Goal: Information Seeking & Learning: Learn about a topic

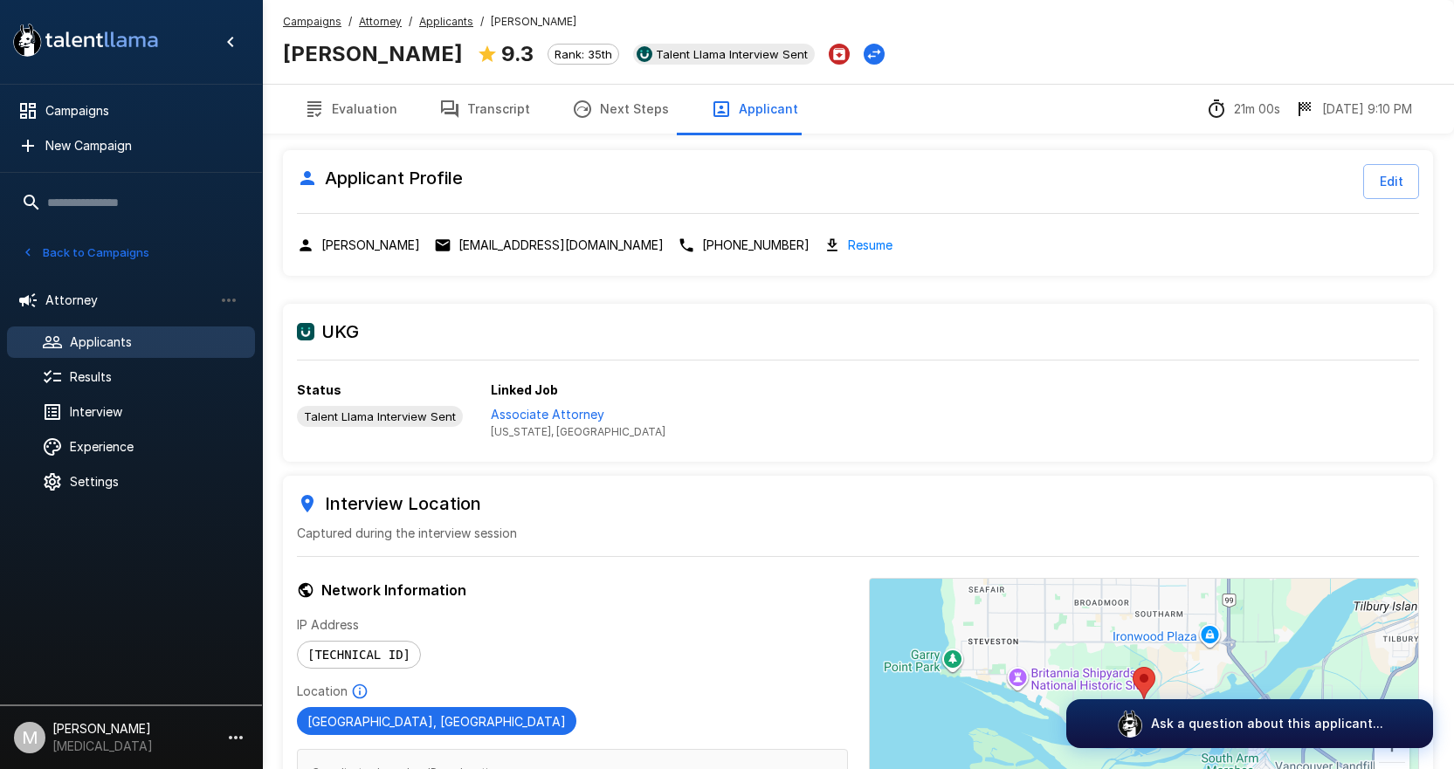
click at [309, 25] on u "Campaigns" at bounding box center [312, 21] width 58 height 13
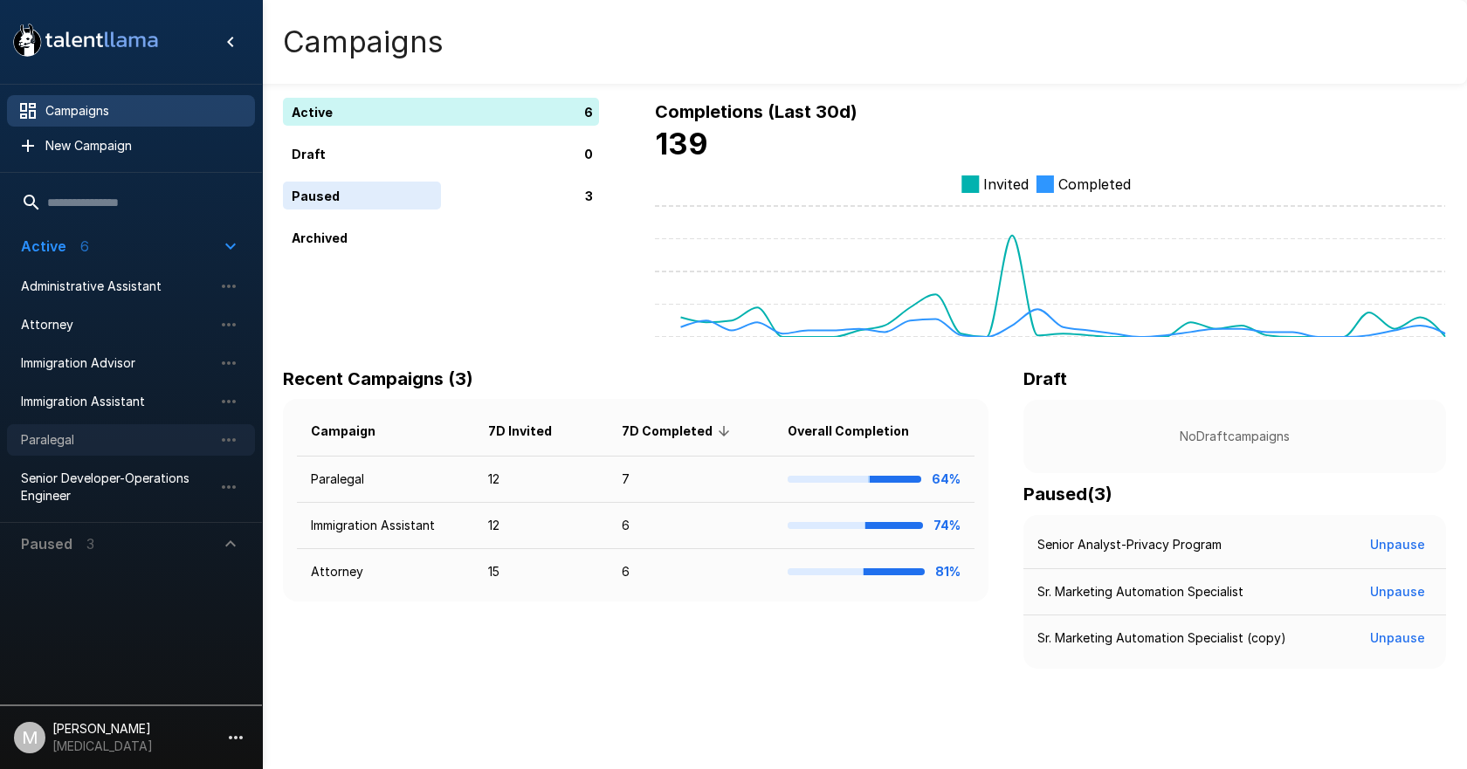
click at [30, 449] on span "Paralegal" at bounding box center [117, 439] width 192 height 17
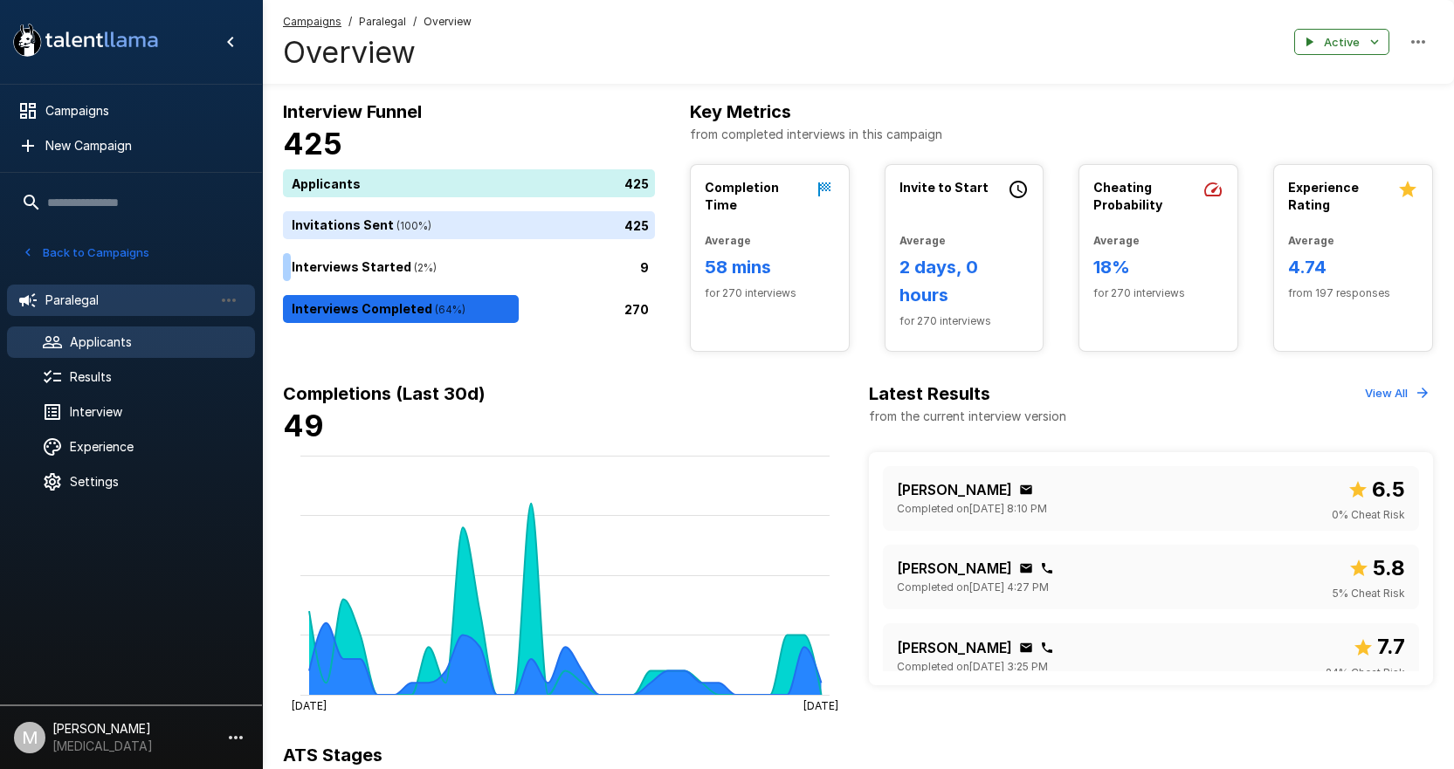
click at [58, 336] on icon at bounding box center [52, 342] width 21 height 21
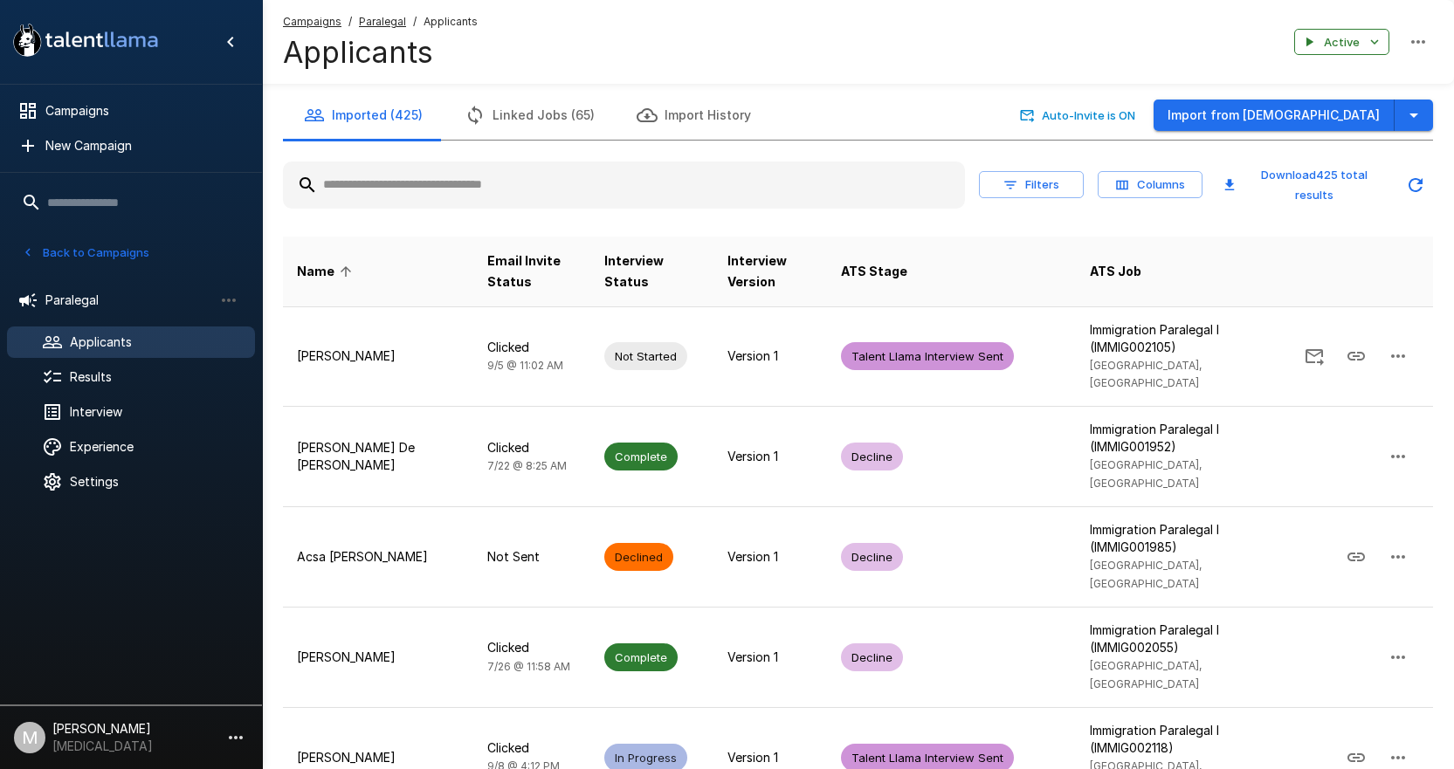
click at [451, 196] on input "text" at bounding box center [624, 184] width 682 height 31
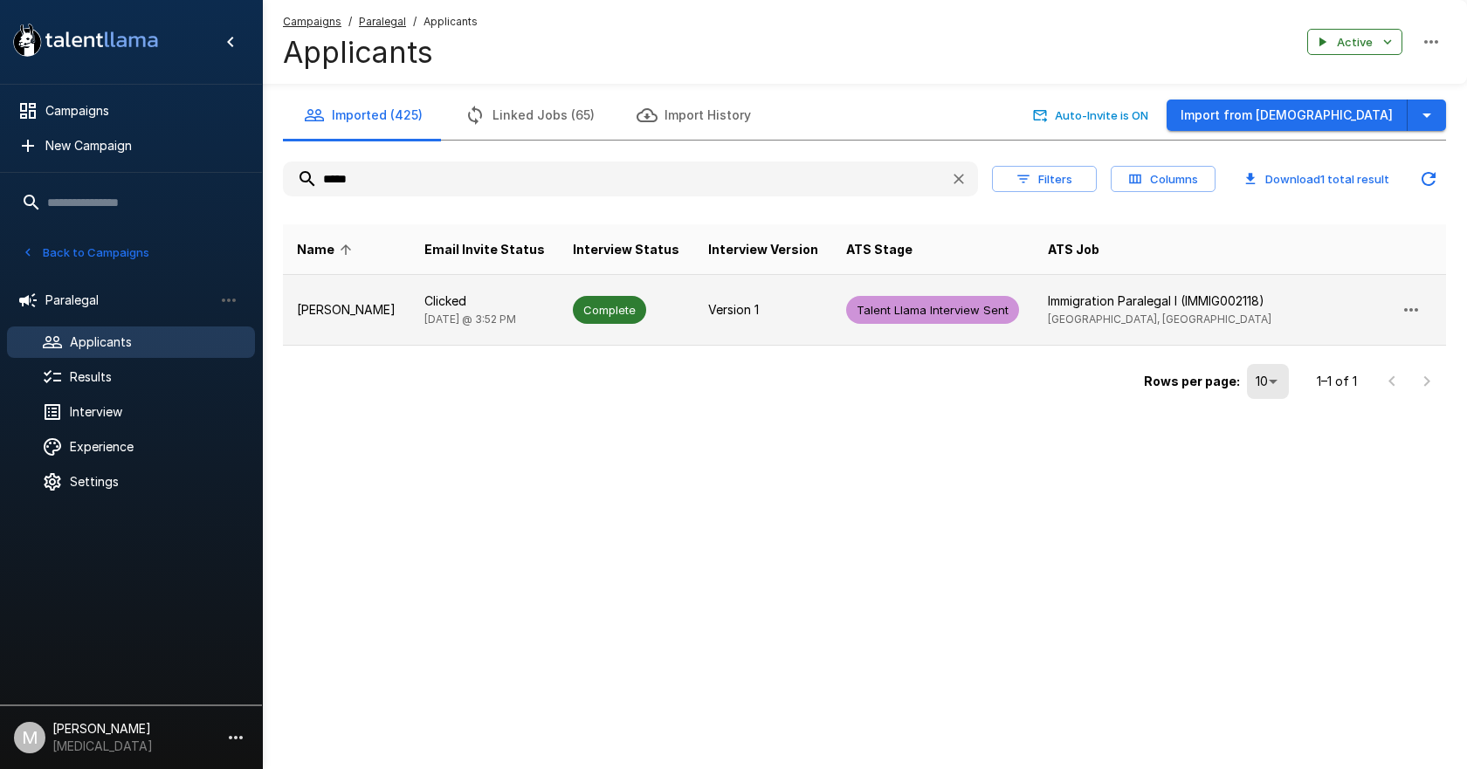
type input "*****"
click at [456, 297] on p "Clicked" at bounding box center [484, 300] width 121 height 17
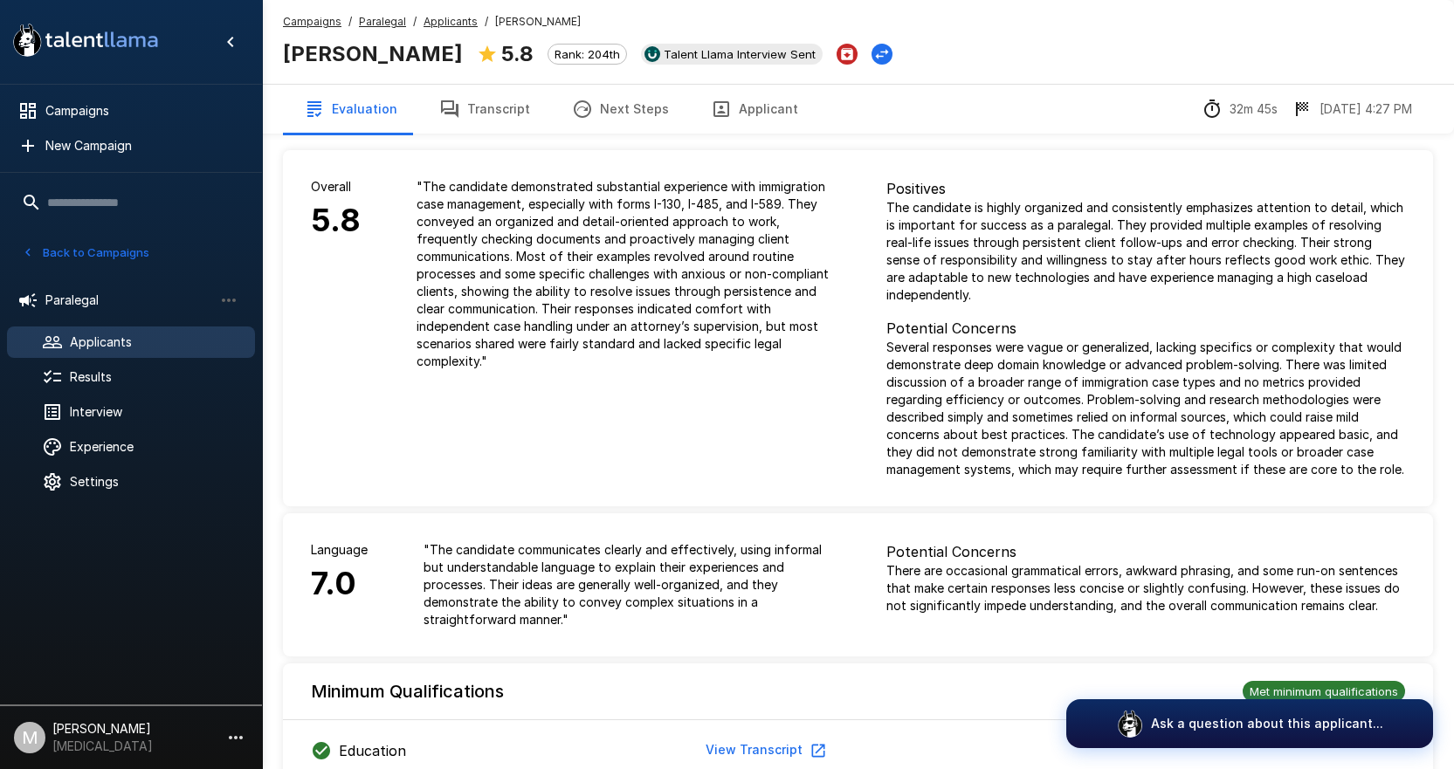
click at [721, 114] on button "Applicant" at bounding box center [754, 109] width 129 height 49
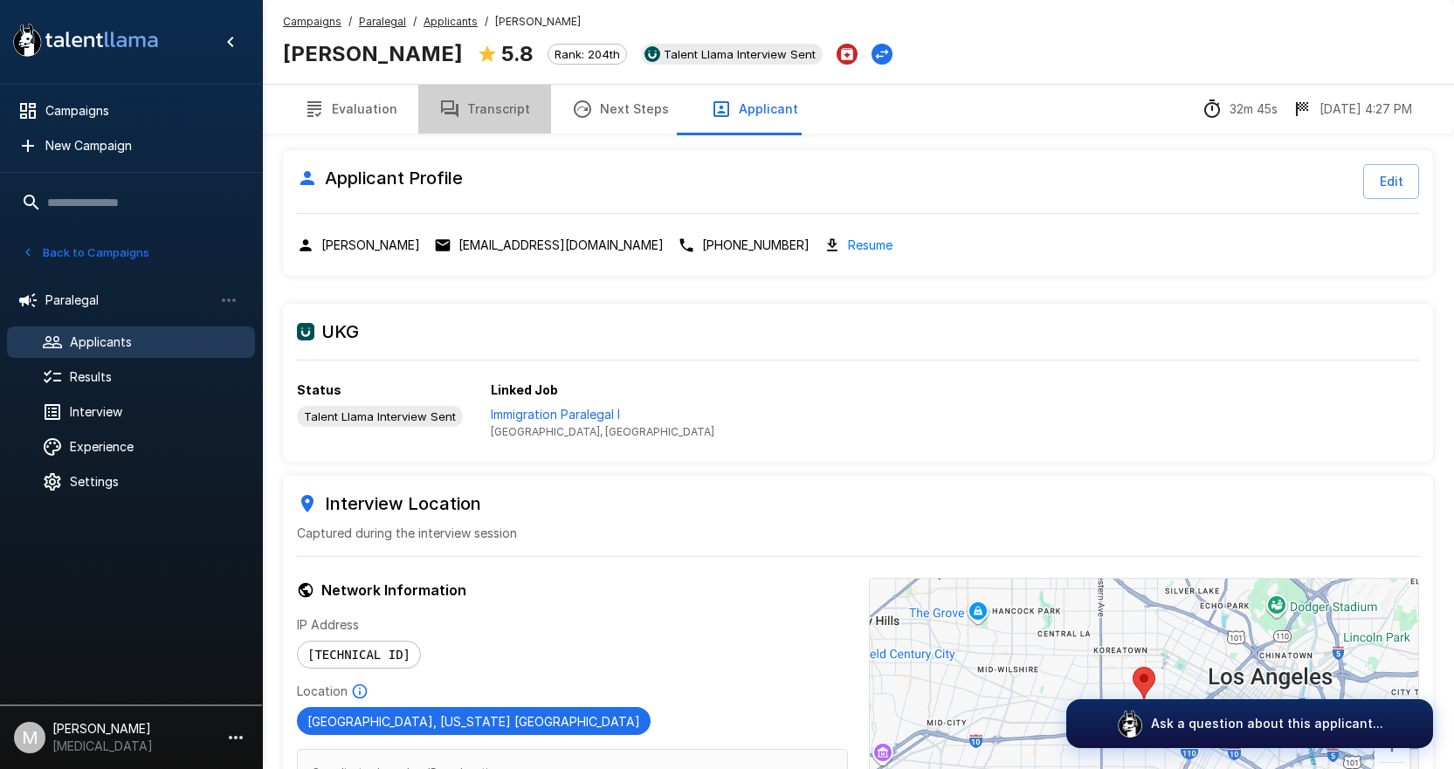
click at [493, 101] on button "Transcript" at bounding box center [484, 109] width 133 height 49
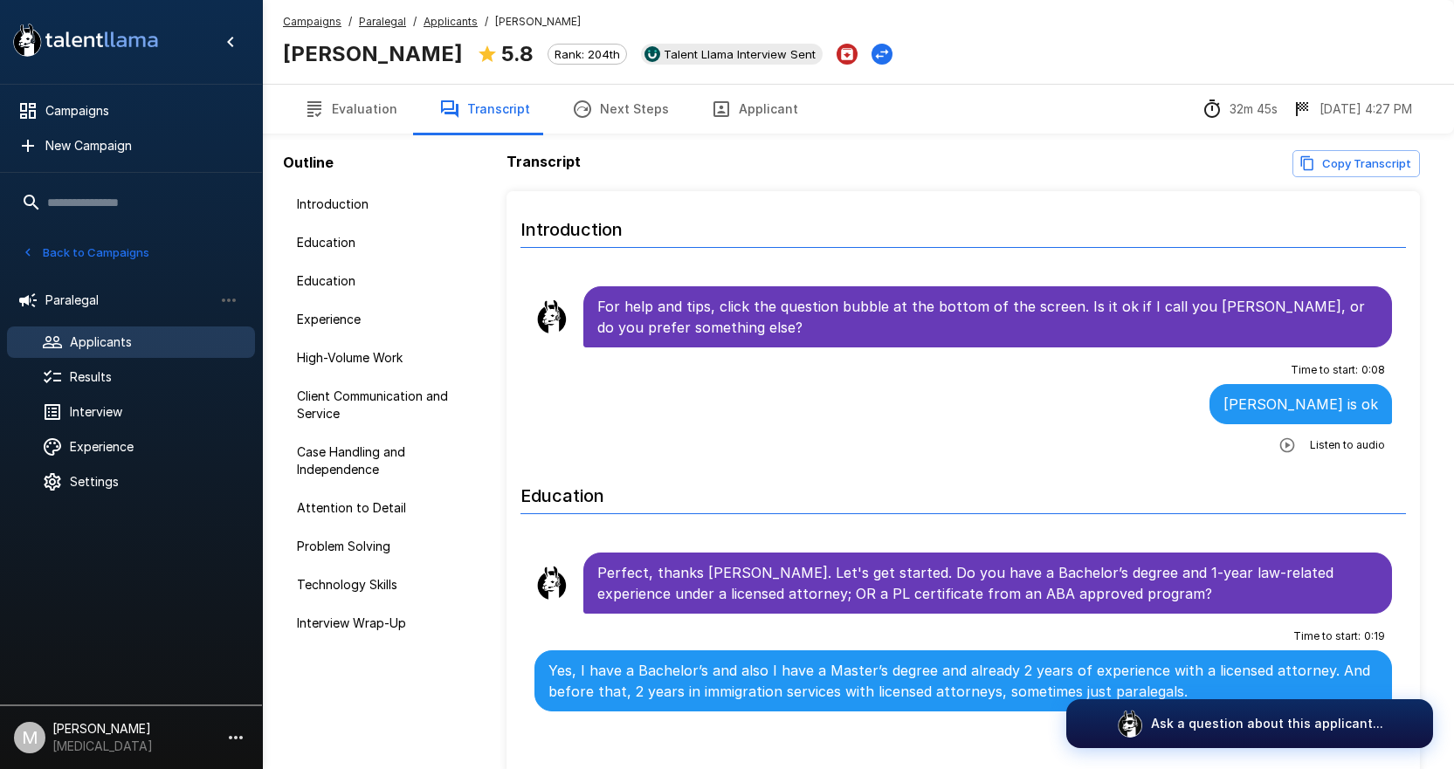
drag, startPoint x: 110, startPoint y: 324, endPoint x: 110, endPoint y: 338, distance: 14.0
click at [110, 324] on ul "Paralegal Applicants Results Interview Experience Settings" at bounding box center [131, 389] width 262 height 237
click at [110, 338] on span "Applicants" at bounding box center [155, 342] width 171 height 17
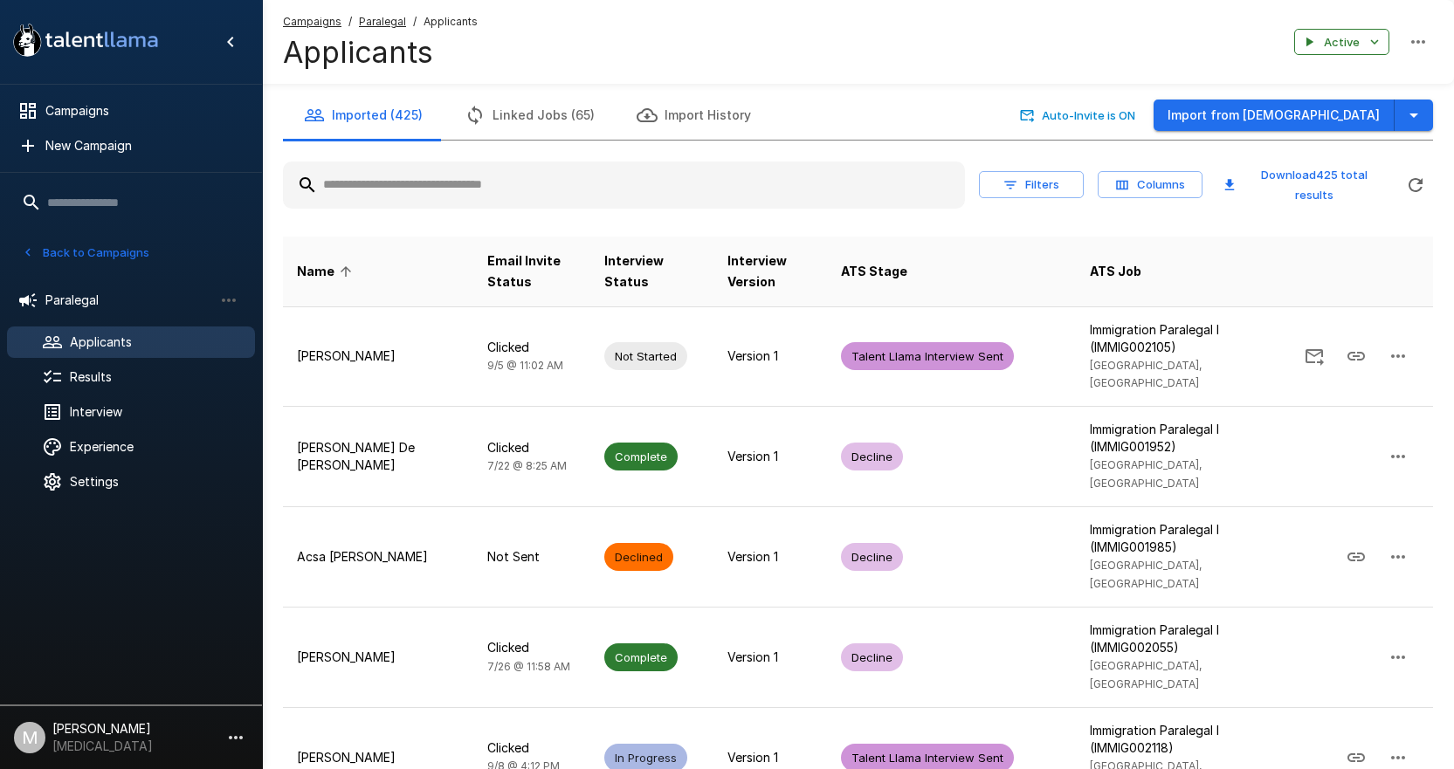
click at [413, 197] on input "text" at bounding box center [624, 184] width 682 height 31
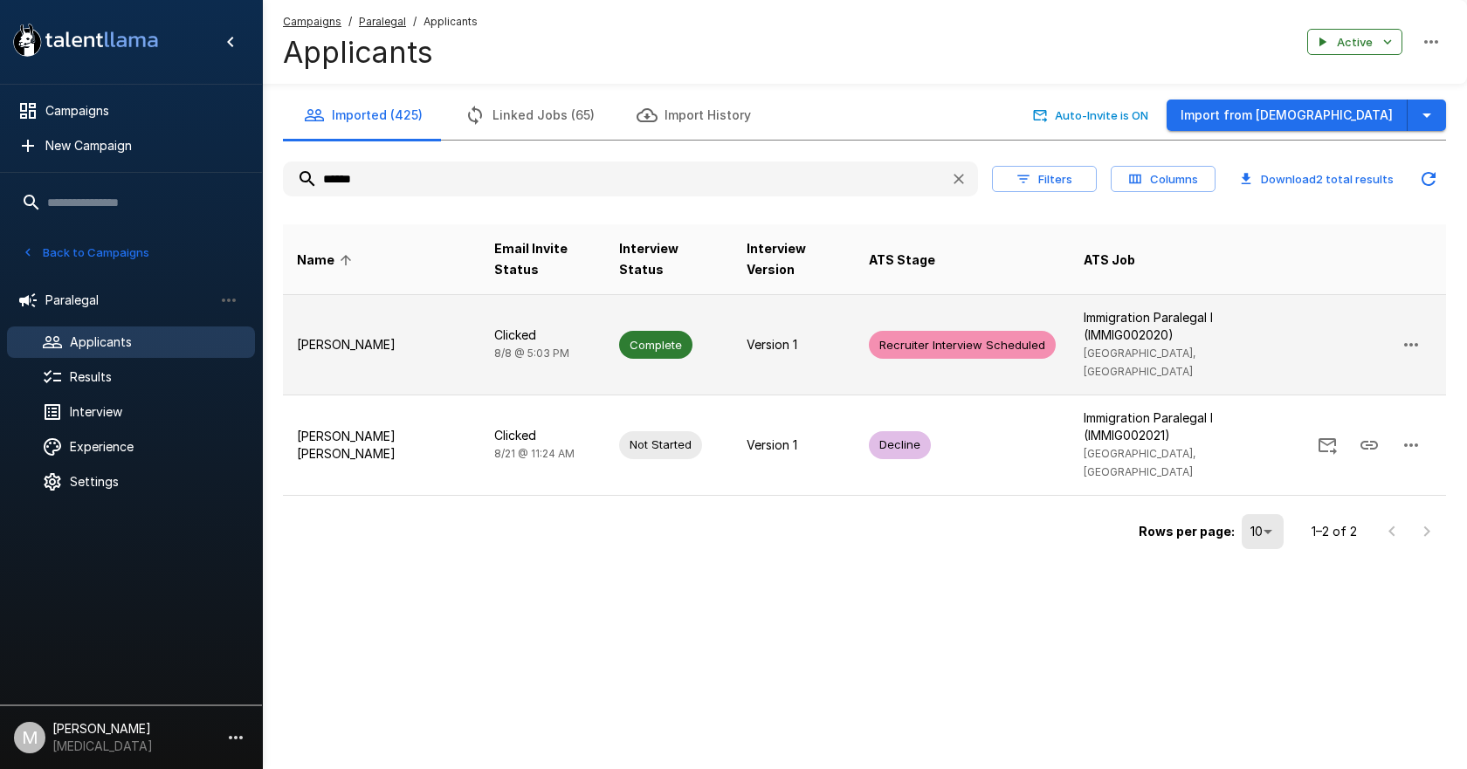
type input "******"
click at [412, 326] on td "[PERSON_NAME]" at bounding box center [381, 345] width 197 height 100
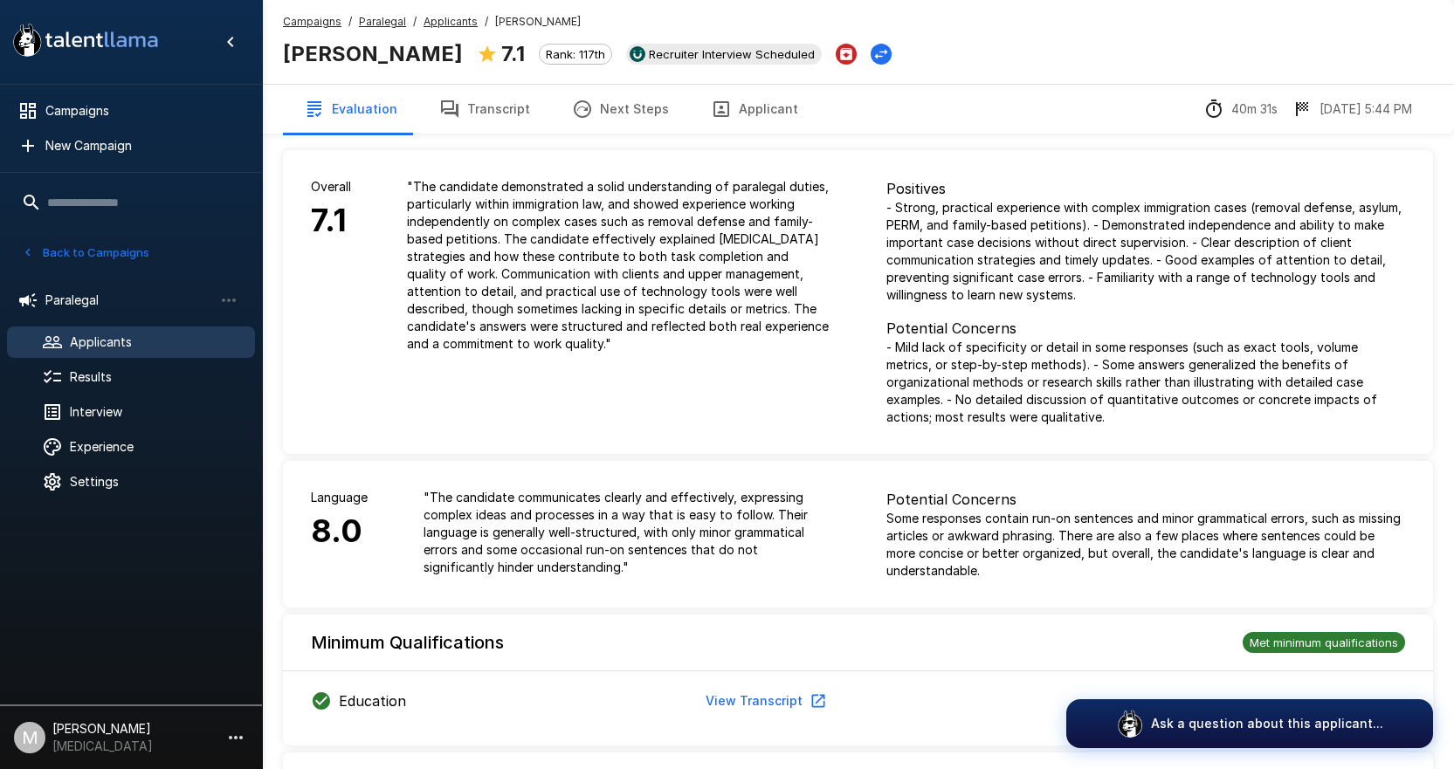
click at [519, 96] on button "Transcript" at bounding box center [484, 109] width 133 height 49
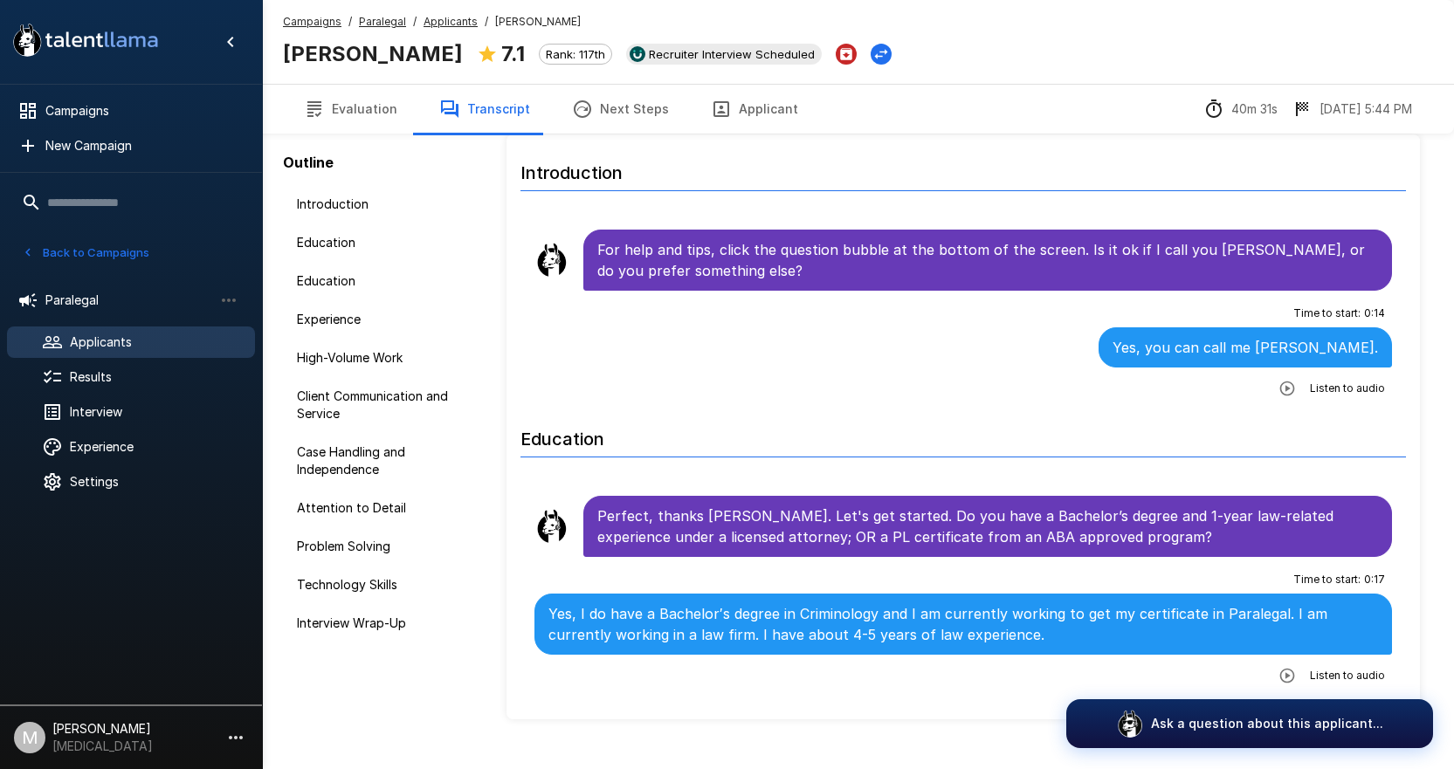
scroll to position [91, 0]
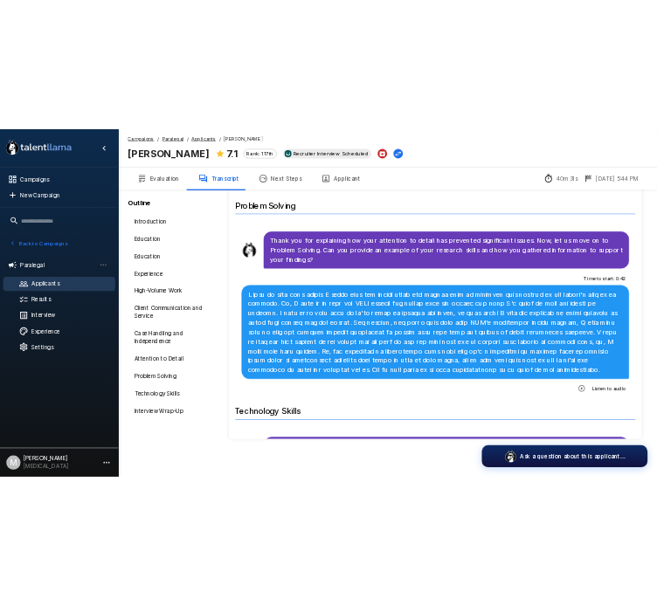
scroll to position [5769, 0]
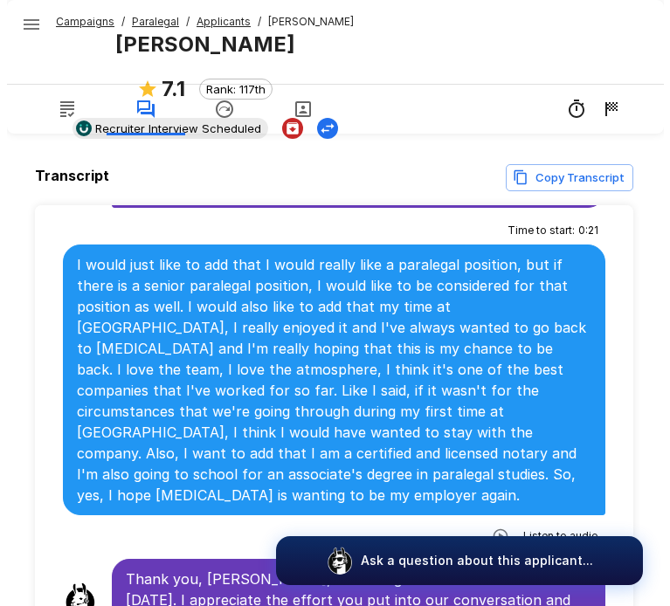
scroll to position [7620, 0]
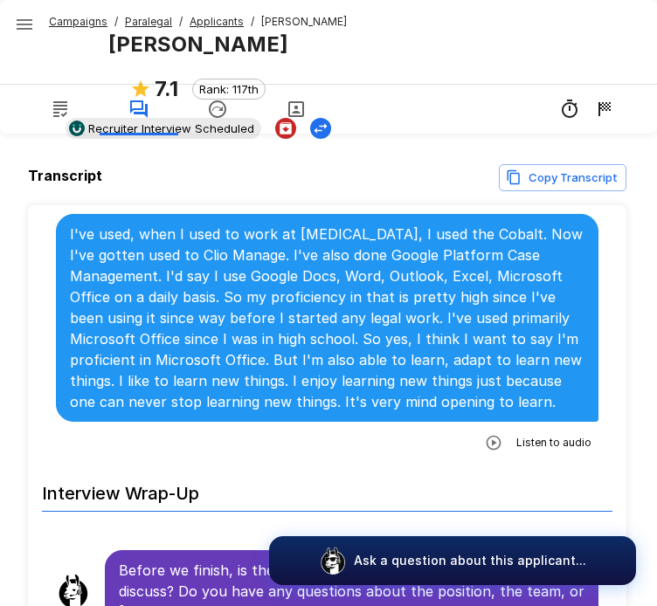
click at [141, 24] on u "Paralegal" at bounding box center [148, 21] width 47 height 13
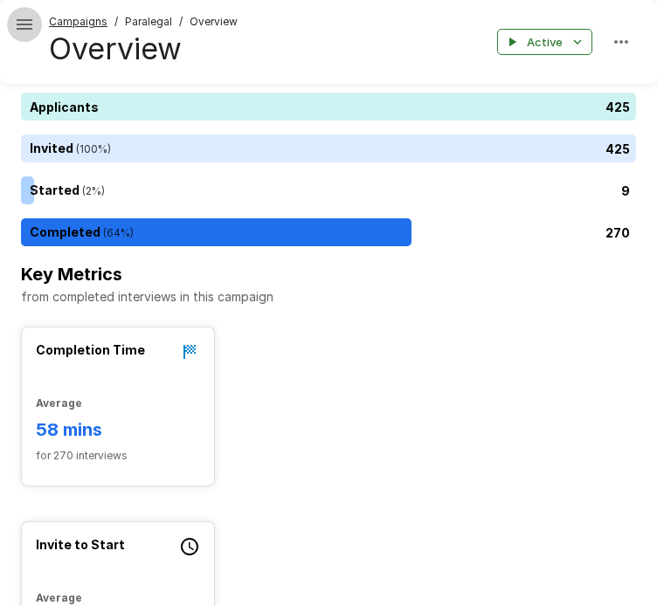
click at [23, 22] on icon "button" at bounding box center [24, 24] width 21 height 21
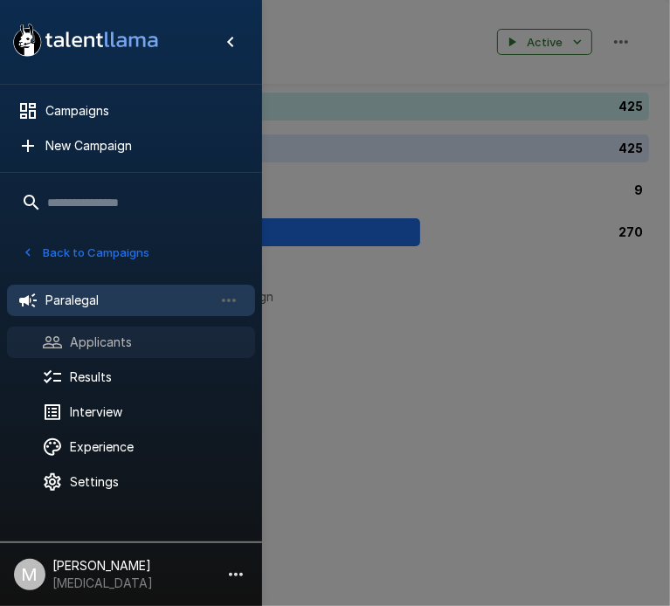
click at [112, 329] on div "Applicants" at bounding box center [131, 342] width 248 height 31
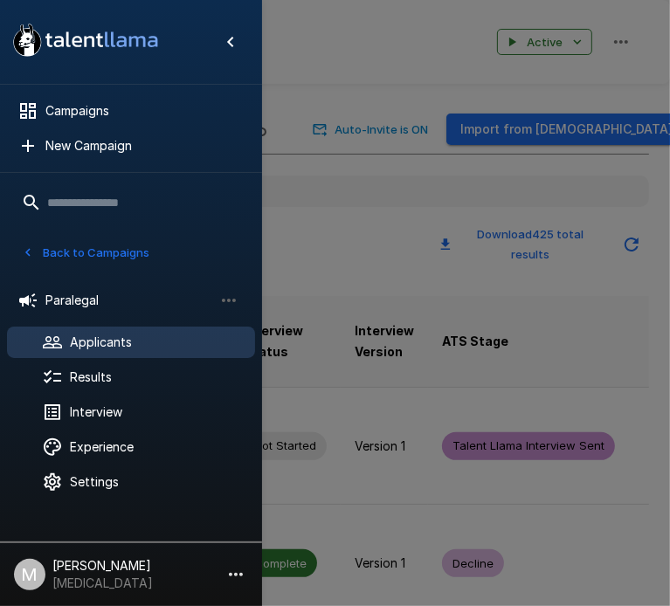
click at [531, 213] on div at bounding box center [335, 303] width 670 height 606
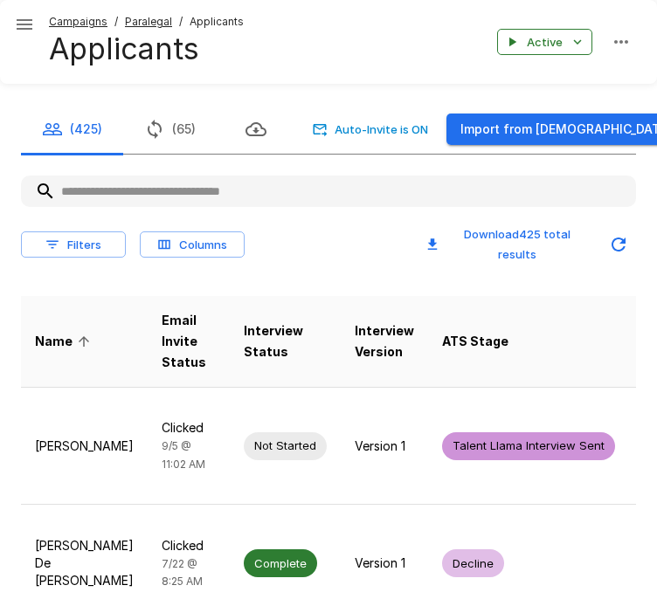
click at [556, 189] on input "text" at bounding box center [328, 190] width 615 height 31
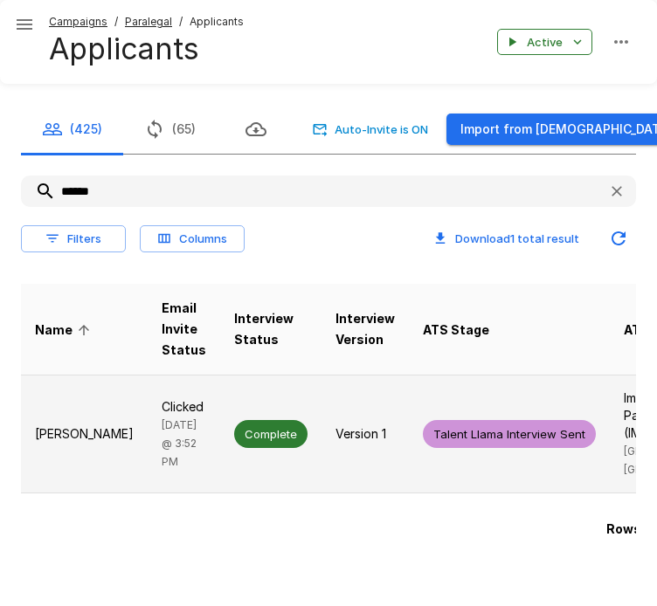
type input "******"
click at [162, 430] on span "[DATE] @ 3:52 PM" at bounding box center [179, 443] width 35 height 50
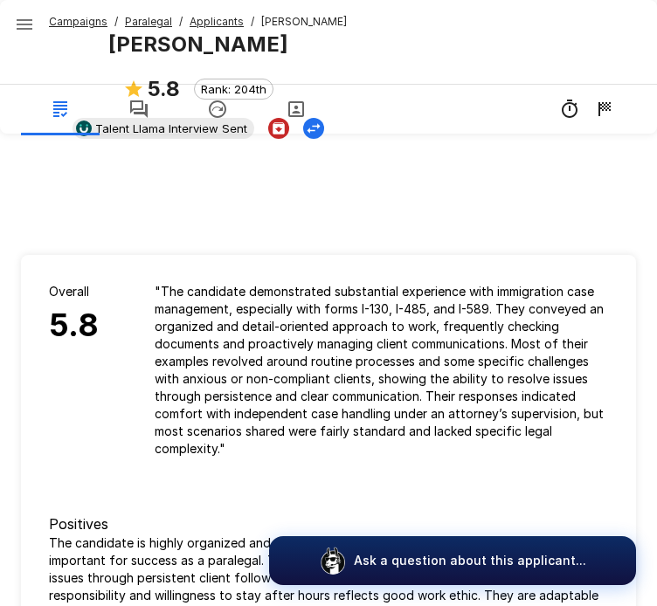
click at [141, 118] on icon "button" at bounding box center [138, 109] width 21 height 21
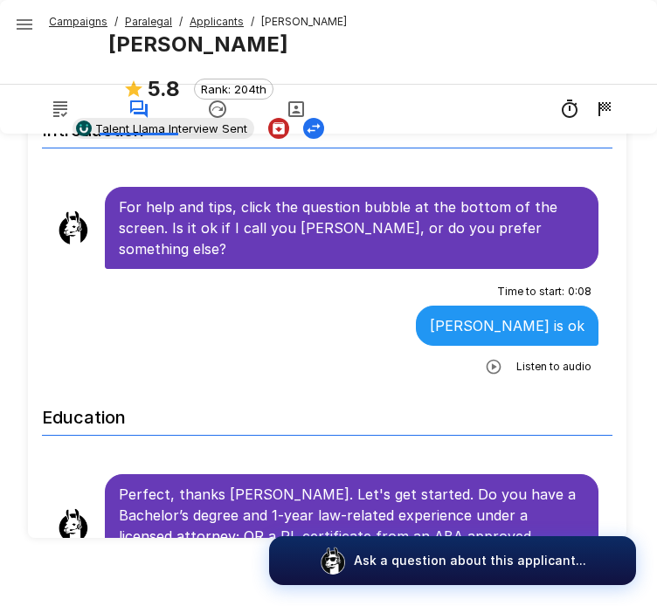
scroll to position [220, 0]
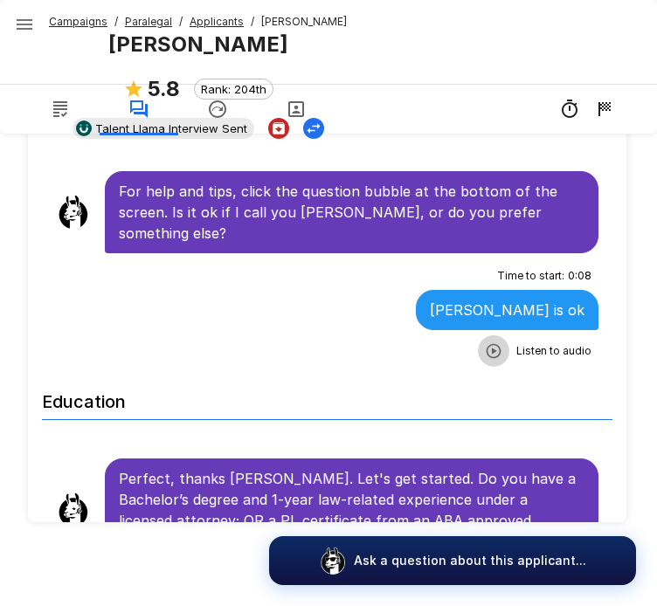
click at [488, 342] on icon "button" at bounding box center [493, 350] width 17 height 17
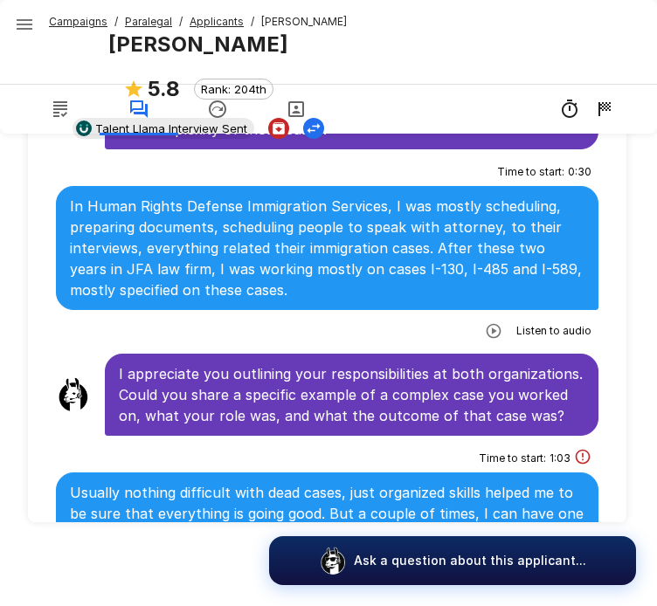
scroll to position [1049, 0]
click at [307, 102] on button "button" at bounding box center [296, 109] width 79 height 49
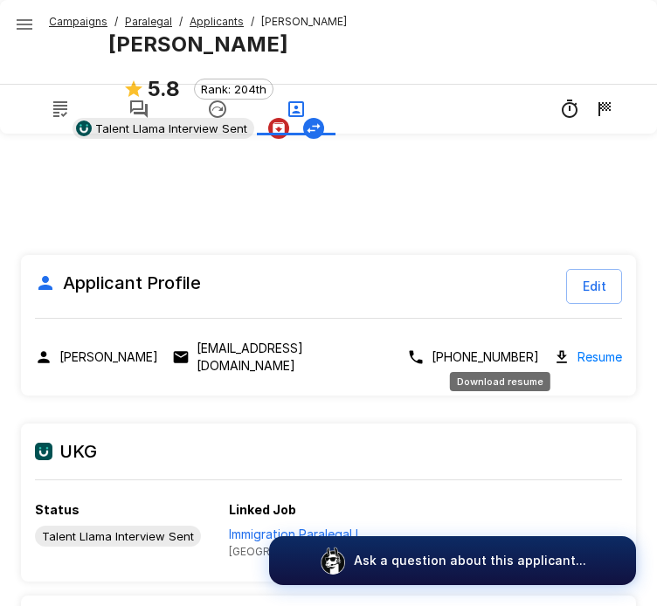
click at [577, 347] on link "Resume" at bounding box center [599, 357] width 45 height 20
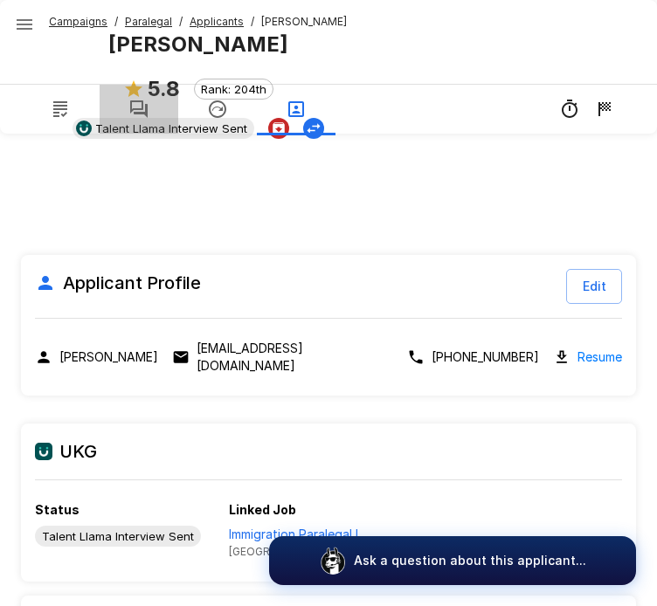
click at [149, 114] on button "button" at bounding box center [139, 109] width 79 height 49
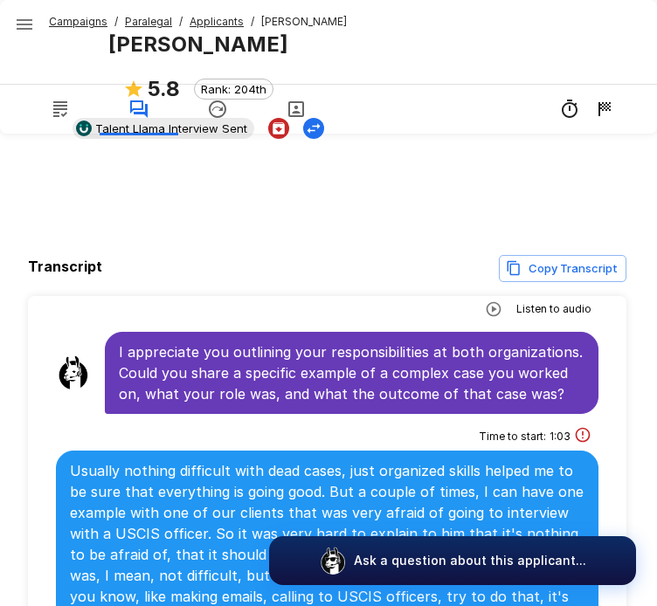
scroll to position [1292, 0]
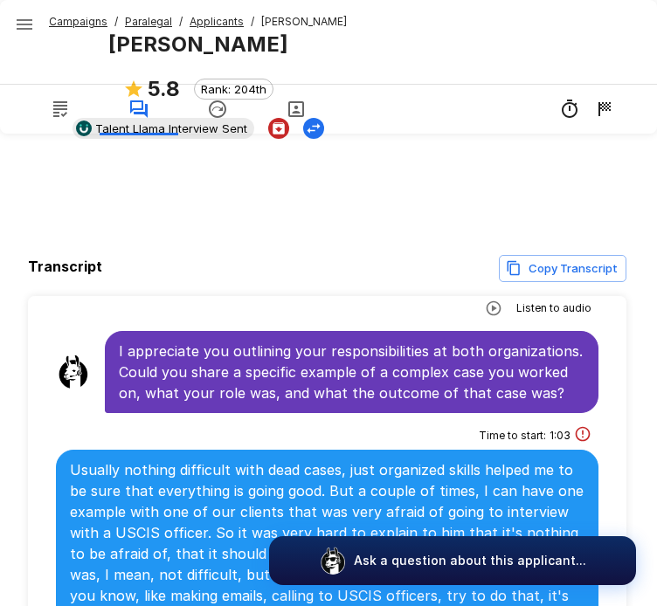
click at [639, 497] on div "Transcript Copy Transcript Introduction For help and tips, click the question b…" at bounding box center [328, 378] width 657 height 756
click at [291, 107] on icon "button" at bounding box center [296, 109] width 21 height 21
